Goal: Task Accomplishment & Management: Manage account settings

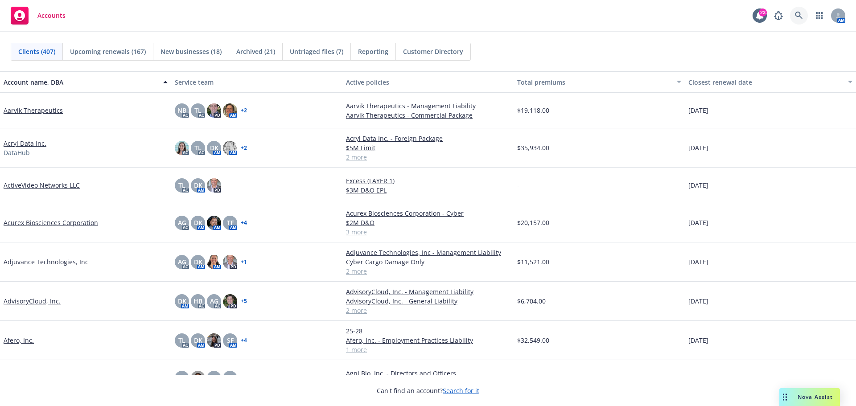
click at [799, 14] on icon at bounding box center [798, 16] width 8 height 8
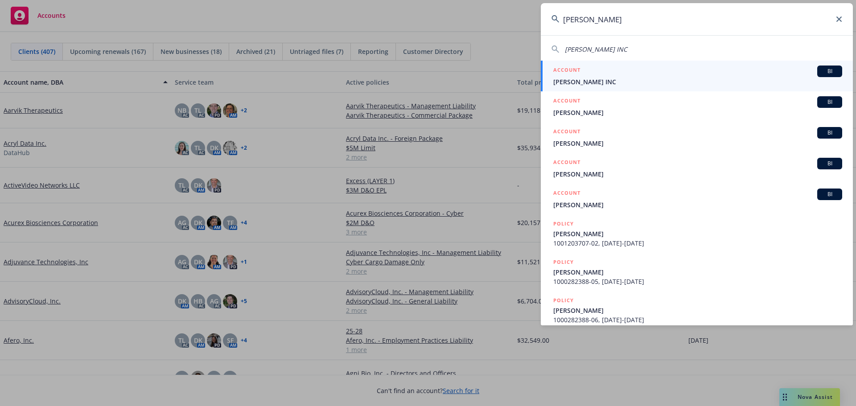
type input "[PERSON_NAME]"
click at [583, 78] on span "[PERSON_NAME] INC" at bounding box center [697, 81] width 289 height 9
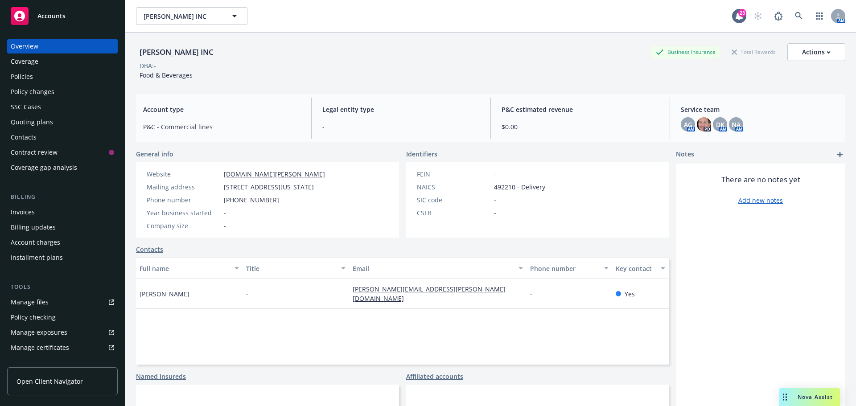
click at [33, 305] on div "Manage files" at bounding box center [30, 302] width 38 height 14
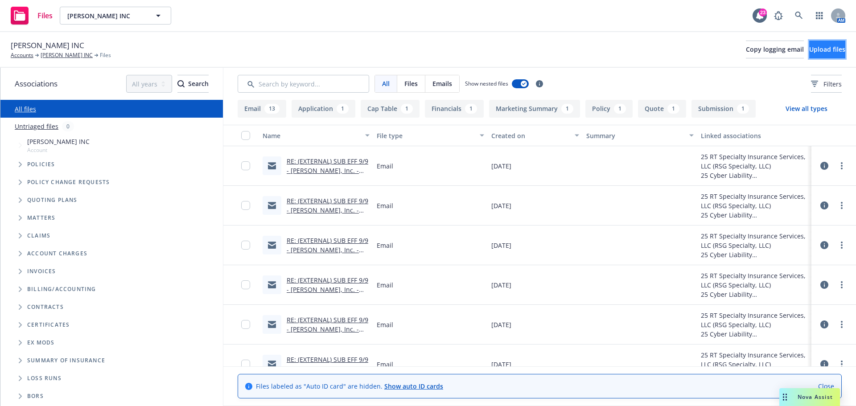
click at [809, 48] on button "Upload files" at bounding box center [827, 50] width 36 height 18
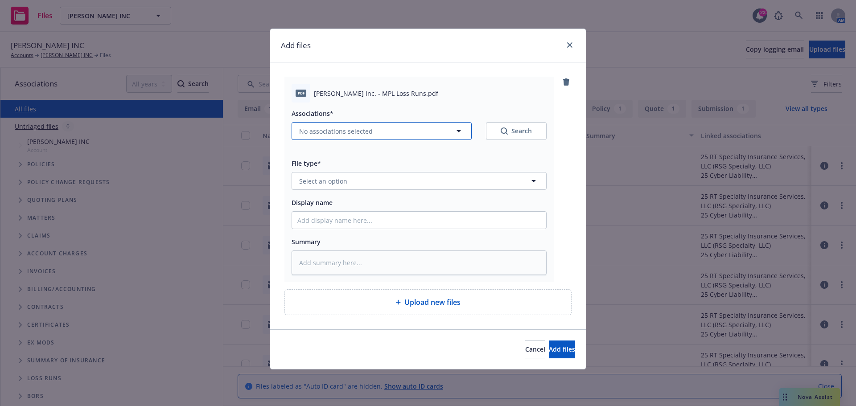
click at [462, 132] on icon "button" at bounding box center [458, 131] width 11 height 11
type textarea "x"
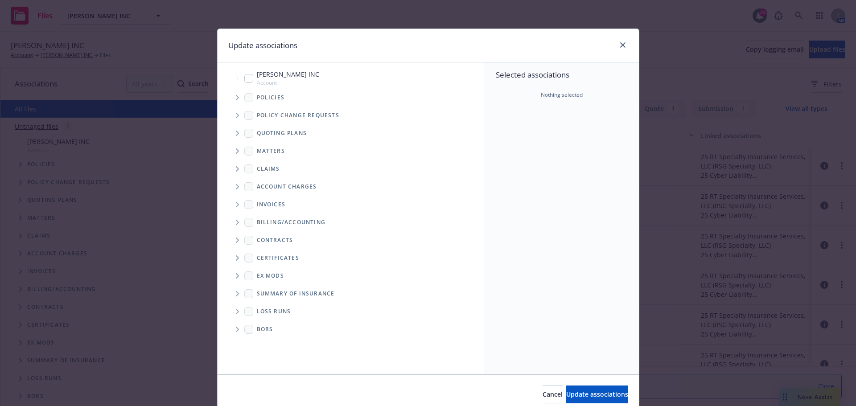
click at [236, 95] on icon "Tree Example" at bounding box center [237, 97] width 3 height 5
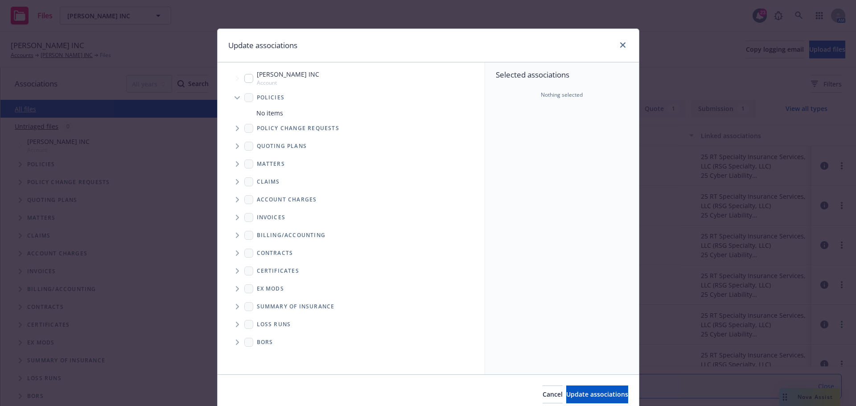
click at [232, 96] on span "Tree Example" at bounding box center [237, 97] width 14 height 14
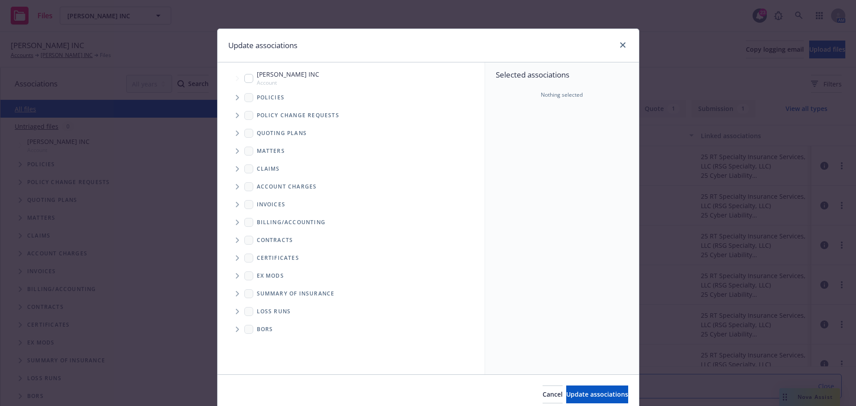
click at [236, 116] on icon "Tree Example" at bounding box center [237, 115] width 3 height 5
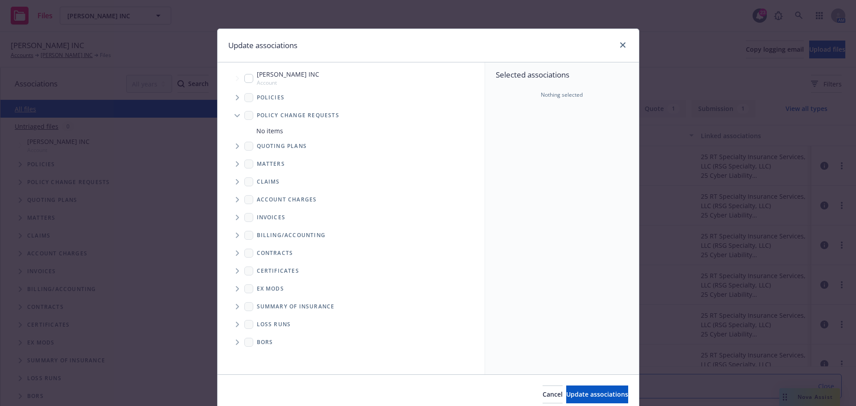
click at [234, 116] on icon "Tree Example" at bounding box center [236, 115] width 5 height 3
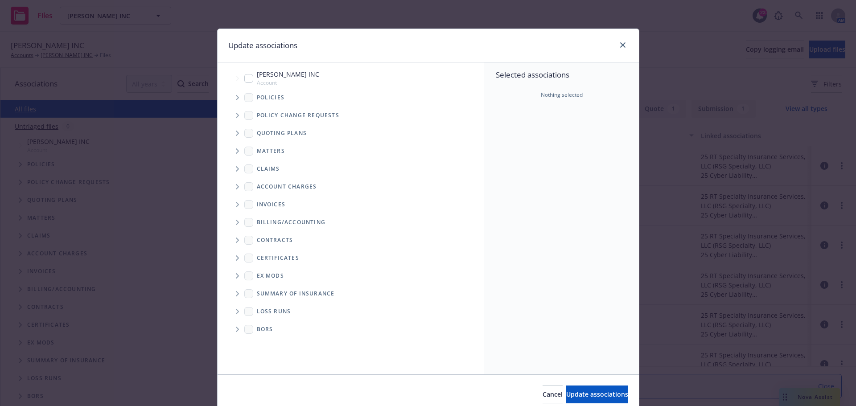
click at [236, 131] on icon "Tree Example" at bounding box center [237, 133] width 3 height 5
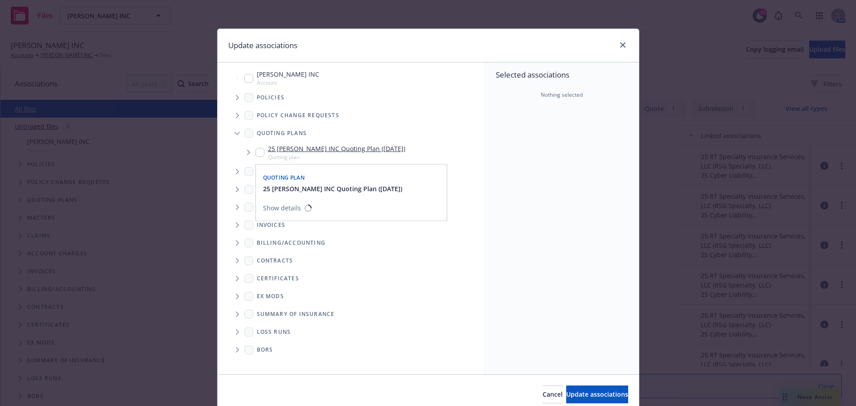
click at [255, 153] on input "Tree Example" at bounding box center [259, 152] width 9 height 9
checkbox input "true"
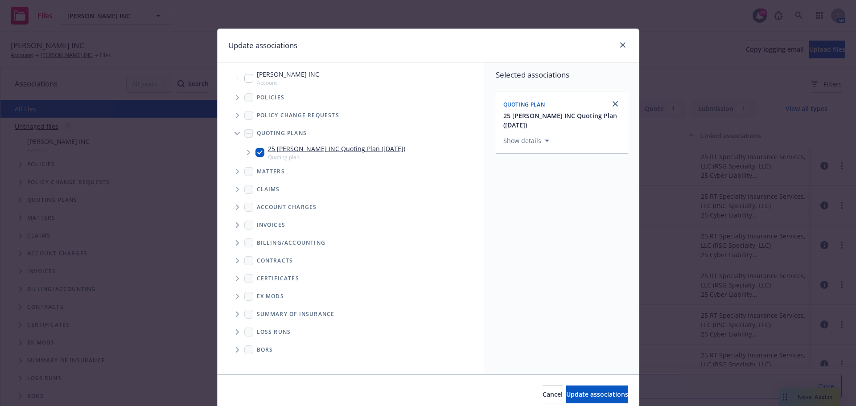
click at [242, 153] on span "Tree Example" at bounding box center [248, 152] width 14 height 14
drag, startPoint x: 287, startPoint y: 172, endPoint x: 282, endPoint y: 172, distance: 4.9
click at [288, 172] on span "Submission groups" at bounding box center [312, 171] width 66 height 5
click at [258, 172] on icon "Tree Example" at bounding box center [260, 171] width 4 height 5
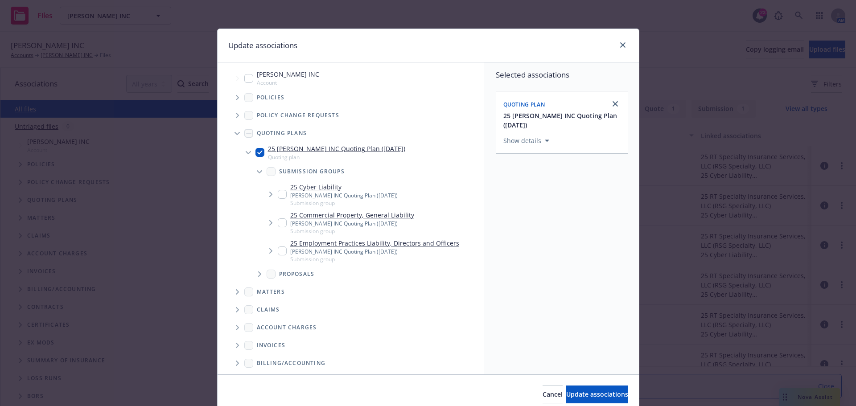
click at [278, 251] on input "Tree Example" at bounding box center [282, 250] width 9 height 9
checkbox input "true"
click at [258, 275] on icon "Tree Example" at bounding box center [260, 273] width 4 height 5
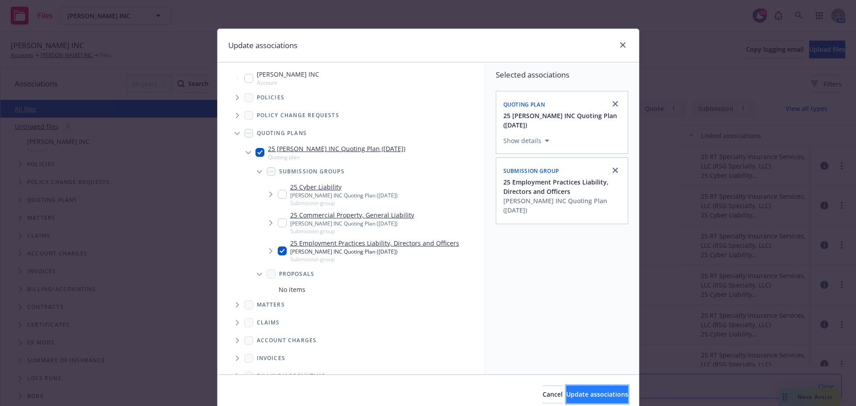
click at [579, 395] on span "Update associations" at bounding box center [597, 394] width 62 height 8
type textarea "x"
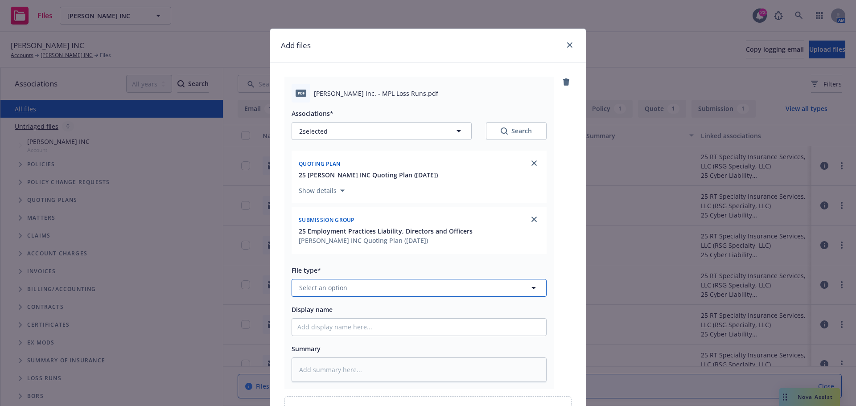
click at [346, 287] on button "Select an option" at bounding box center [418, 288] width 255 height 18
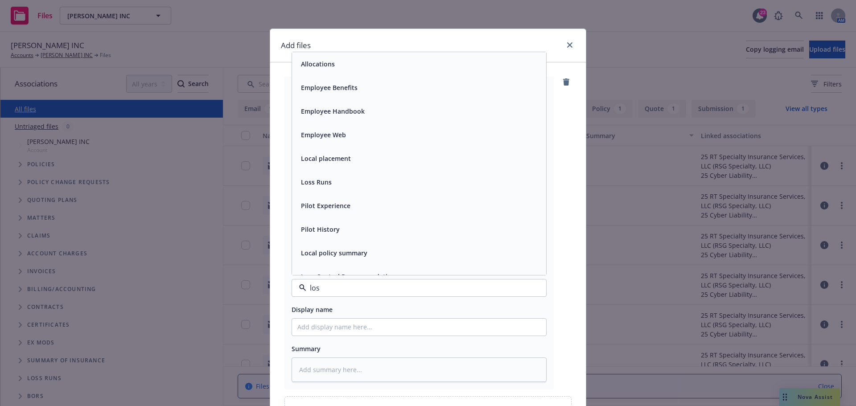
type input "loss"
click at [365, 70] on div "Loss Runs" at bounding box center [418, 63] width 243 height 13
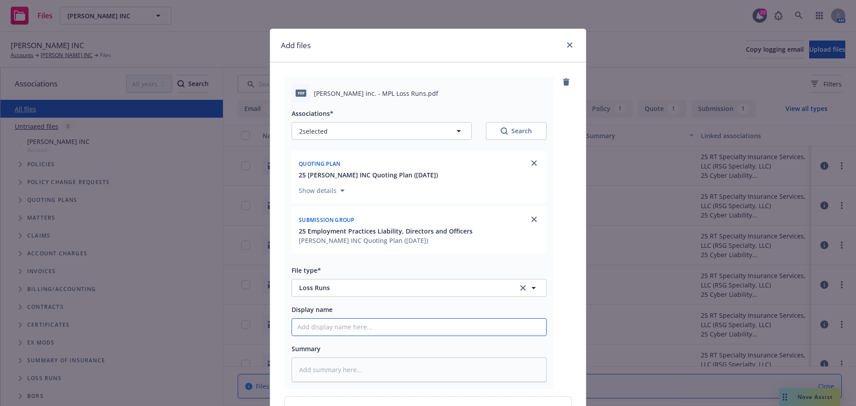
click at [315, 329] on input "Display name" at bounding box center [419, 327] width 254 height 17
type textarea "x"
type input "V"
type textarea "x"
type input "Vo"
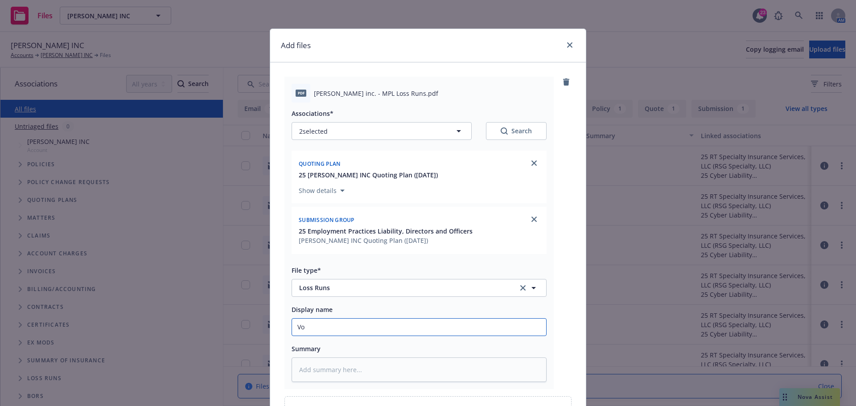
type textarea "x"
type input "Vou"
type textarea "x"
type input "Vouc"
type textarea "x"
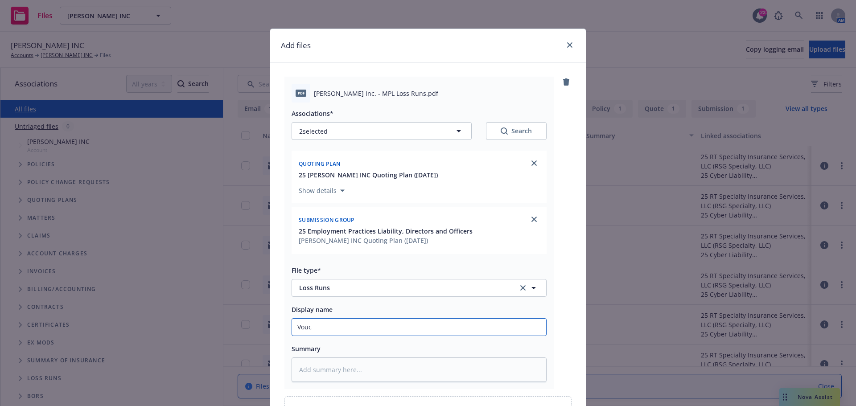
type input "Vouch"
type textarea "x"
type input "Vouch"
type textarea "x"
type input "Vouch L"
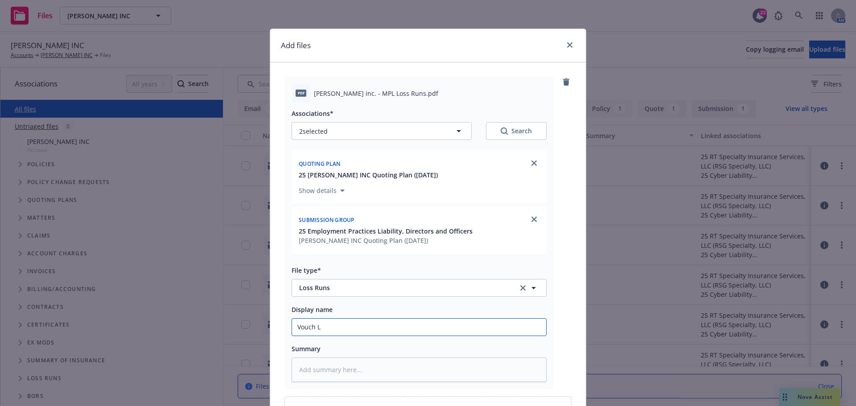
type textarea "x"
type input "Vouch Lo"
type textarea "x"
type input "Vouch Los"
type textarea "x"
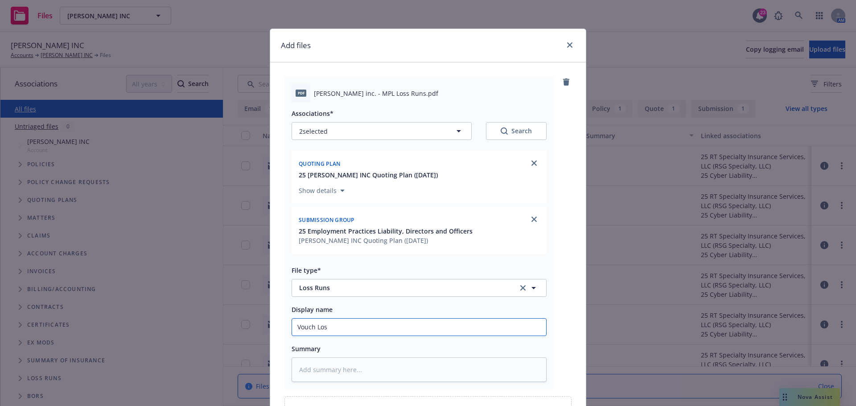
type input "Vouch Loss"
type textarea "x"
type input "Vouch Loss"
type textarea "x"
type input "Vouch Loss r"
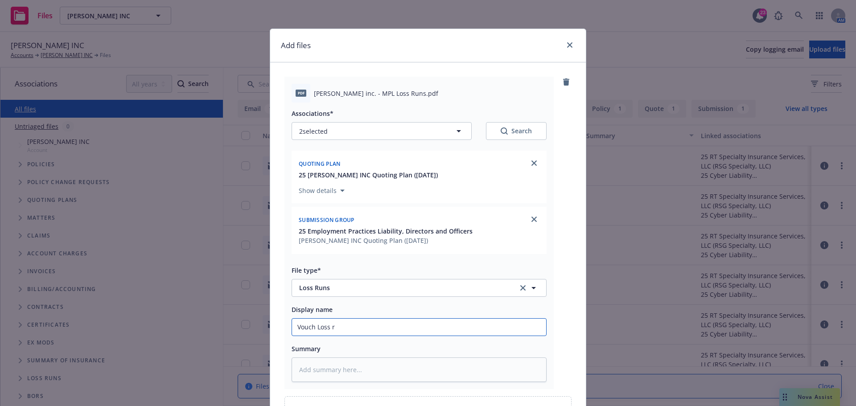
type textarea "x"
type input "Vouch Loss ru"
type textarea "x"
type input "Vouch Loss run"
type textarea "x"
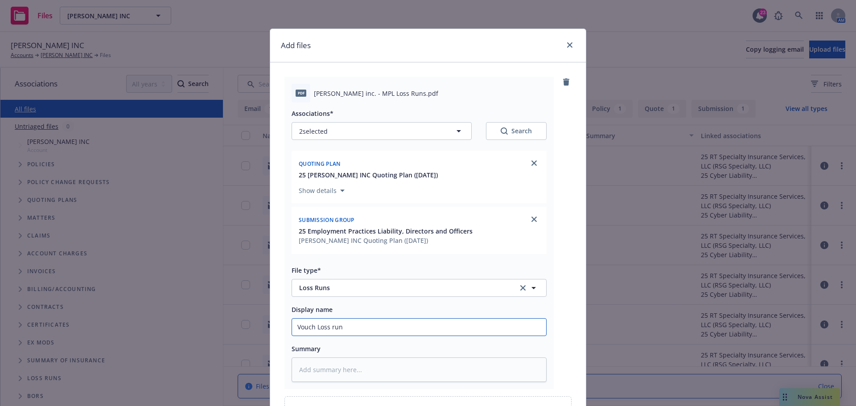
type input "Vouch Loss runs"
type textarea "x"
type input "Vouch Loss runs"
type textarea "x"
type input "Vouch Loss runs D&"
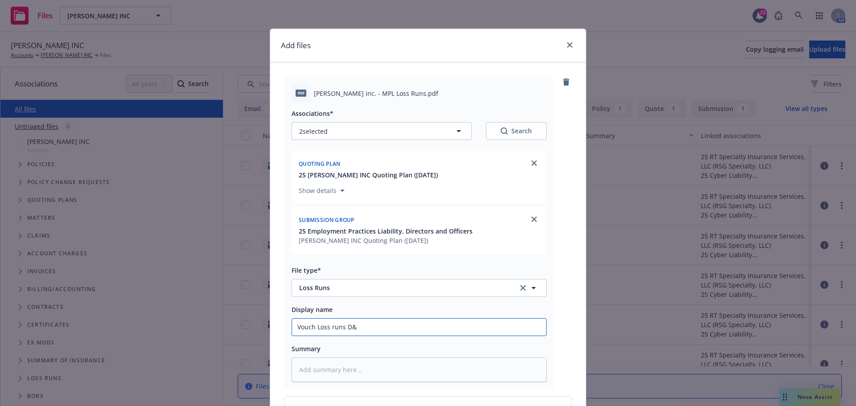
type textarea "x"
type input "Vouch Loss runs D&O"
type textarea "x"
type input "Vouch Loss runs D&O"
type textarea "x"
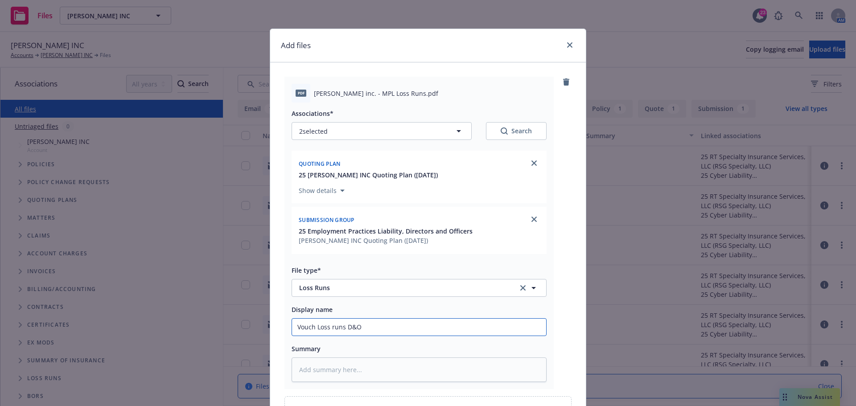
type input "Vouch Loss runs D&O a"
type textarea "x"
type input "Vouch Loss runs D&O as"
type textarea "x"
type input "Vouch Loss runs D&O as"
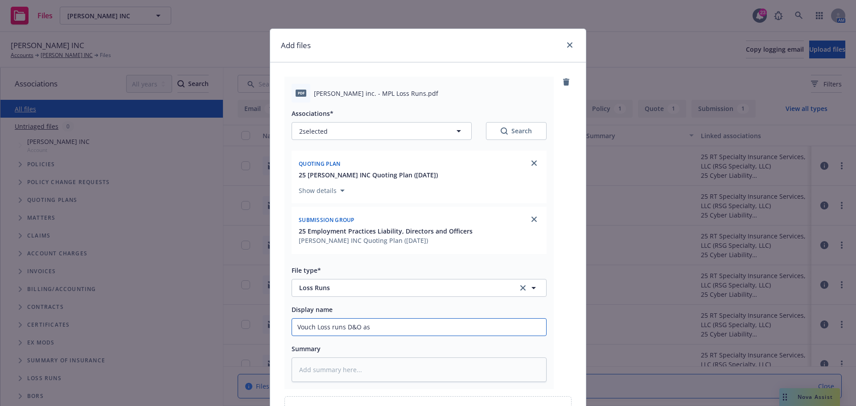
type textarea "x"
type input "Vouch Loss runs D&O as o"
type textarea "x"
type input "Vouch Loss runs D&O as of"
type textarea "x"
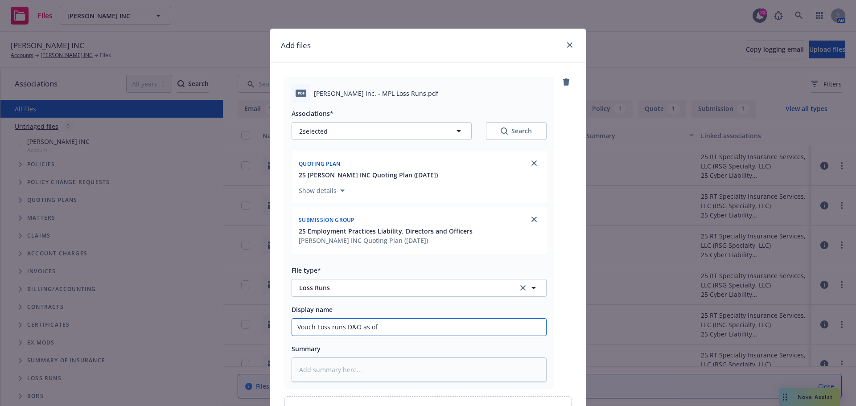
type input "Vouch Loss runs D&O as of"
click at [395, 324] on input "Vouch Loss runs D&O as of" at bounding box center [419, 327] width 254 height 17
type textarea "x"
type input "Vouch Loss runs D&O as of 9"
type textarea "x"
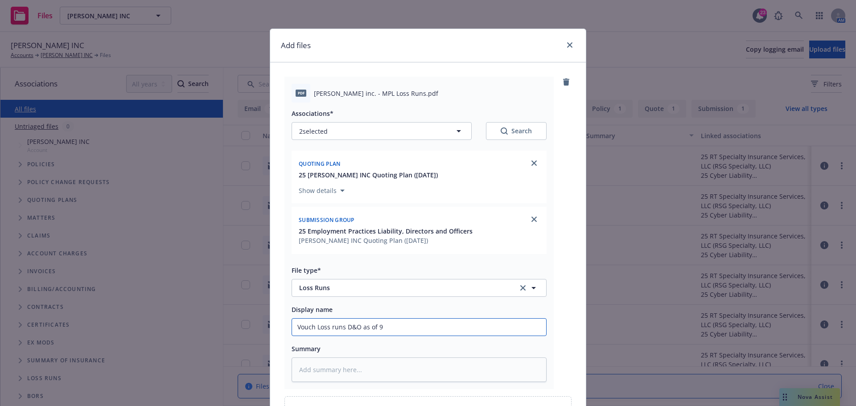
type input "Vouch Loss runs D&O as of 9-"
type textarea "x"
type input "Vouch Loss runs D&O as of 9-1"
type textarea "x"
type input "Vouch Loss runs D&O as of 9-11"
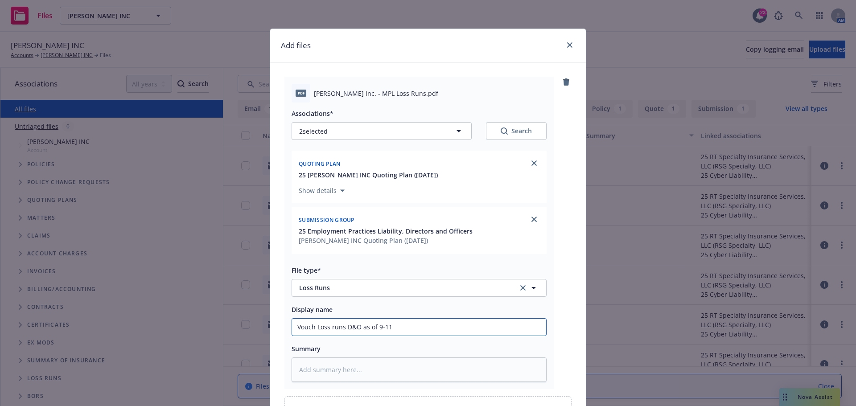
type textarea "x"
type input "Vouch Loss runs D&O as of 9-11-"
type textarea "x"
type input "Vouch Loss runs D&O as of 9-11-2"
type textarea "x"
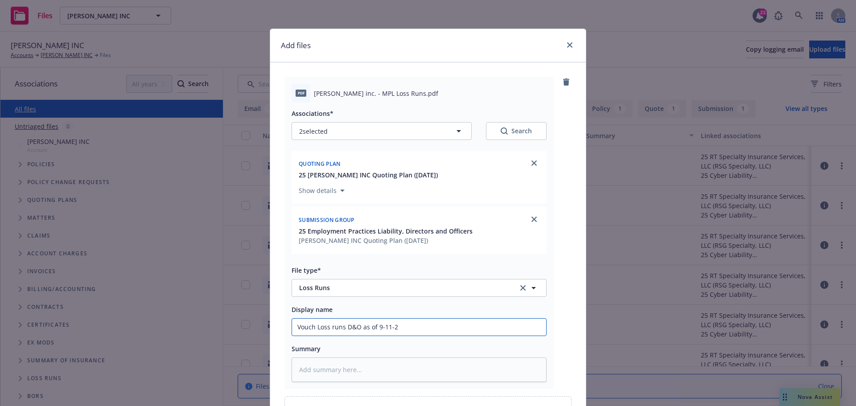
type input "Vouch Loss runs D&O as of 9-11-20"
type textarea "x"
type input "Vouch Loss runs D&O as of 9-11-2025"
type textarea "x"
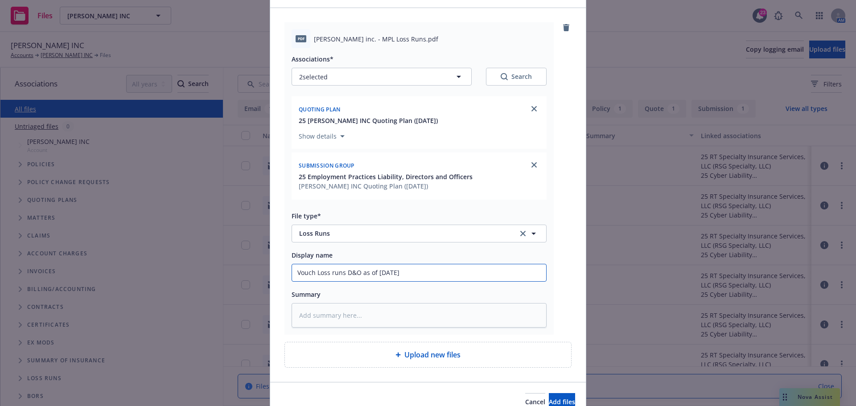
scroll to position [99, 0]
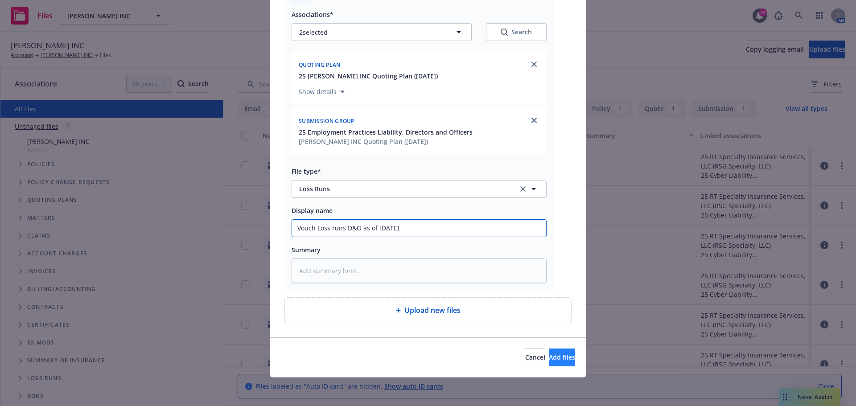
type input "Vouch Loss runs D&O as of 9-11-2025"
click at [555, 362] on button "Add files" at bounding box center [562, 357] width 26 height 18
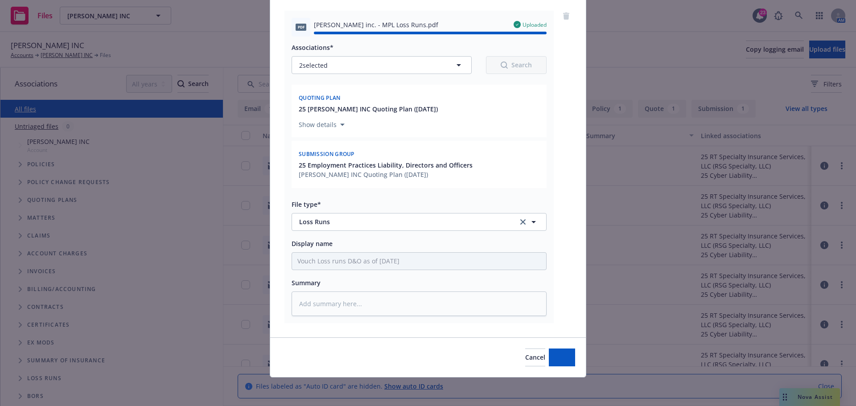
type textarea "x"
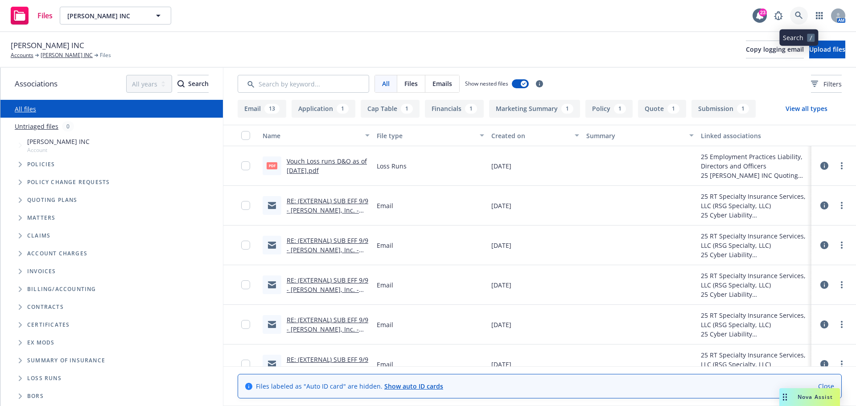
click at [799, 16] on icon at bounding box center [798, 16] width 8 height 8
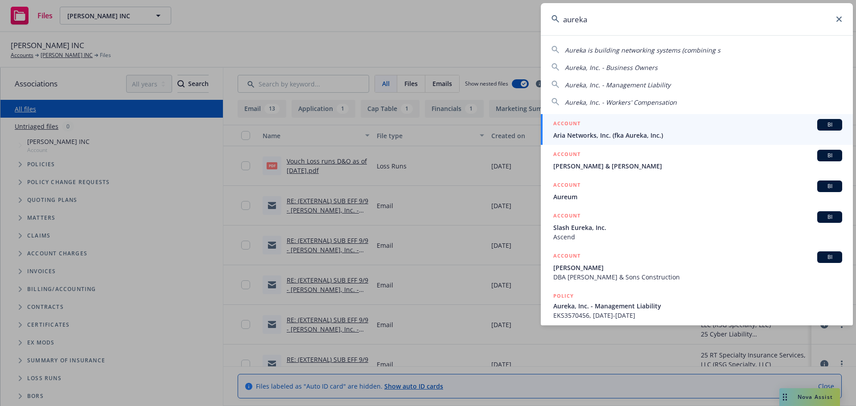
type input "aureka"
click at [595, 135] on span "Aria Networks, Inc. (fka Aureka, Inc.)" at bounding box center [697, 135] width 289 height 9
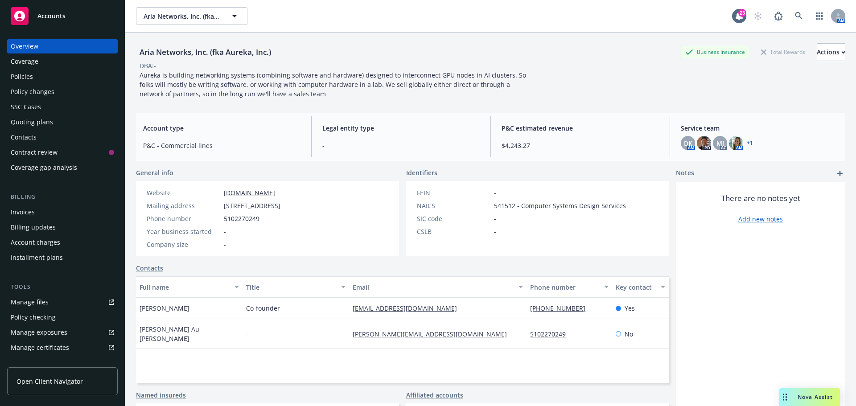
click at [29, 75] on div "Policies" at bounding box center [22, 77] width 22 height 14
